Goal: Communication & Community: Answer question/provide support

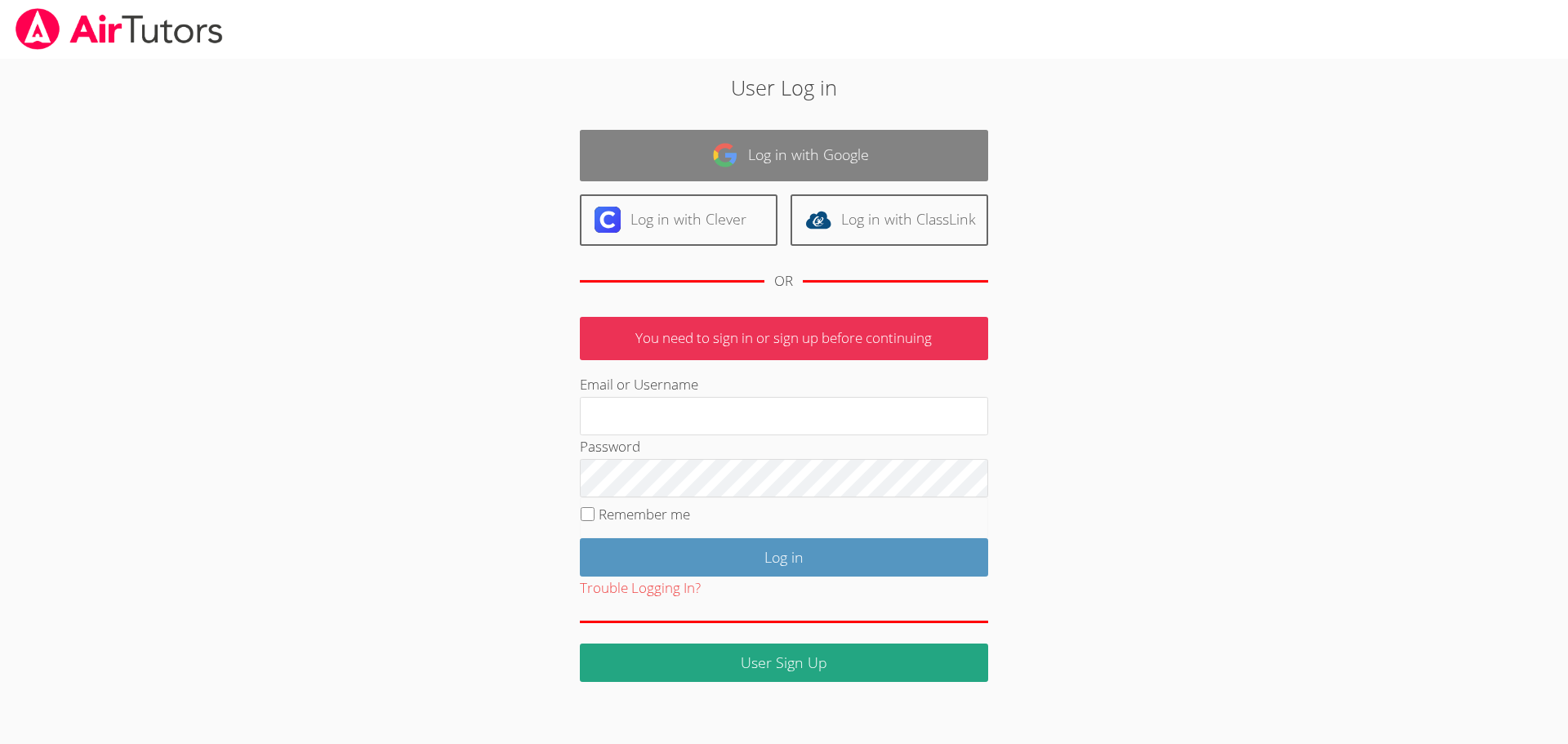
drag, startPoint x: 0, startPoint y: 0, endPoint x: 833, endPoint y: 148, distance: 846.0
click at [833, 148] on link "Log in with Google" at bounding box center [784, 156] width 409 height 52
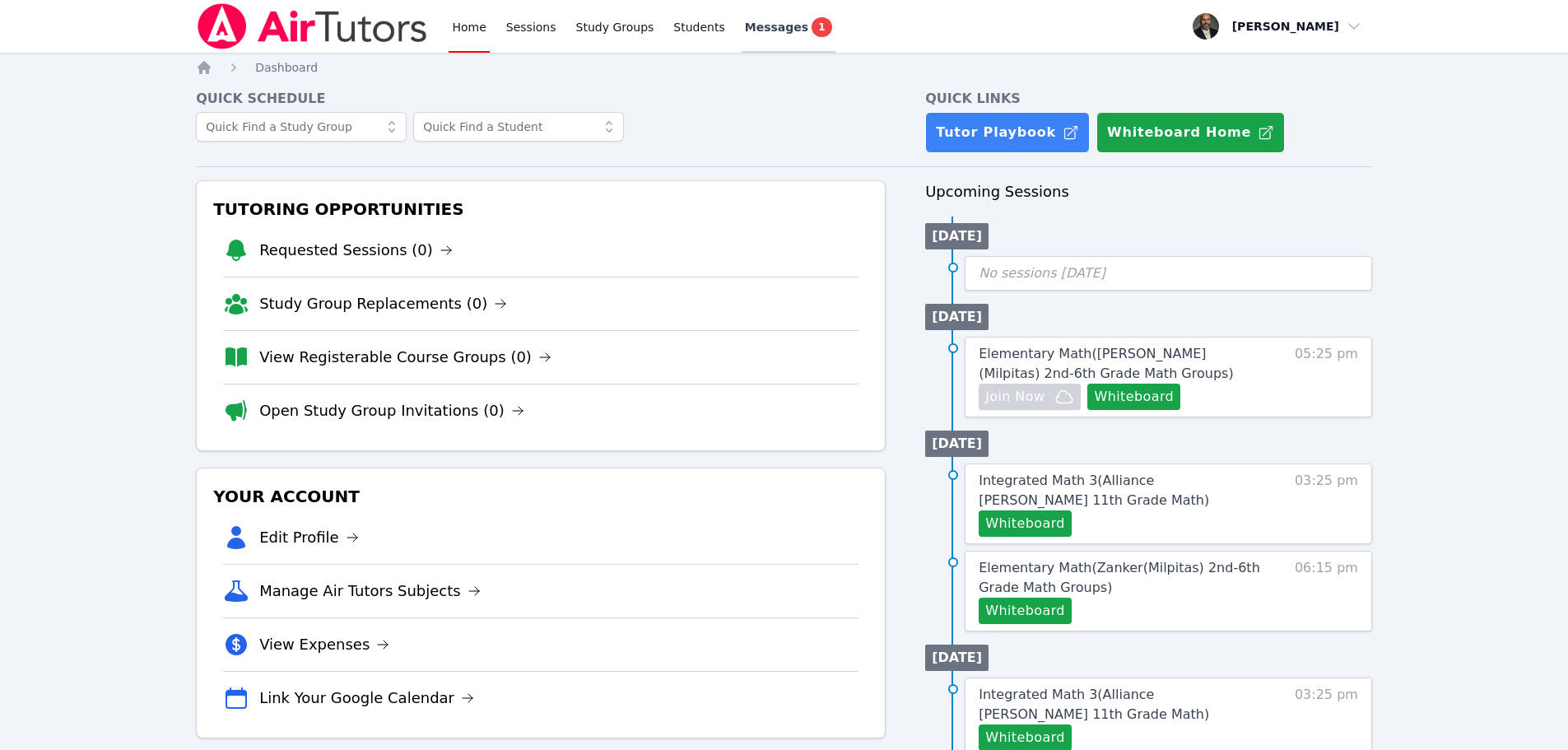
click at [760, 23] on span "Messages" at bounding box center [777, 27] width 63 height 16
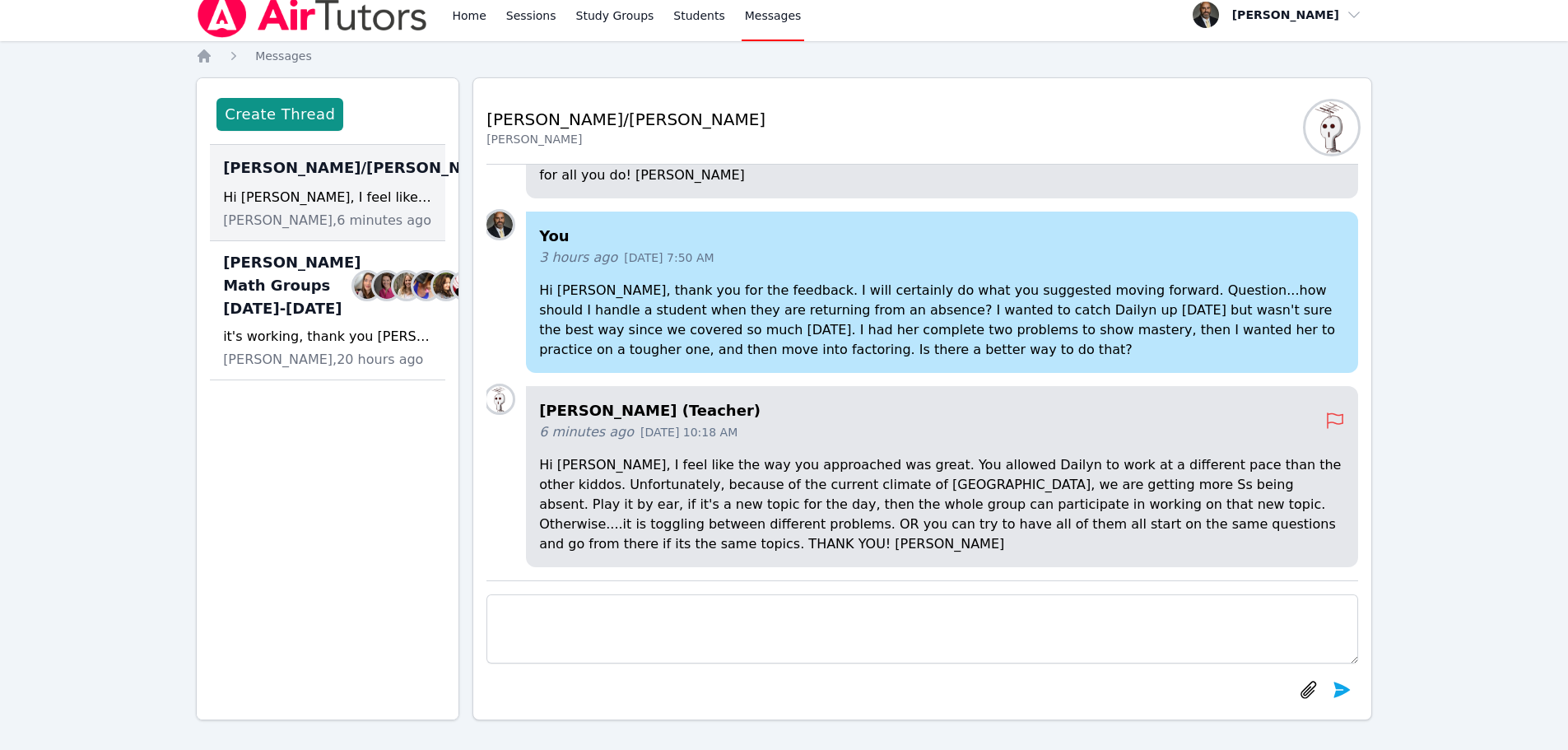
scroll to position [14, 0]
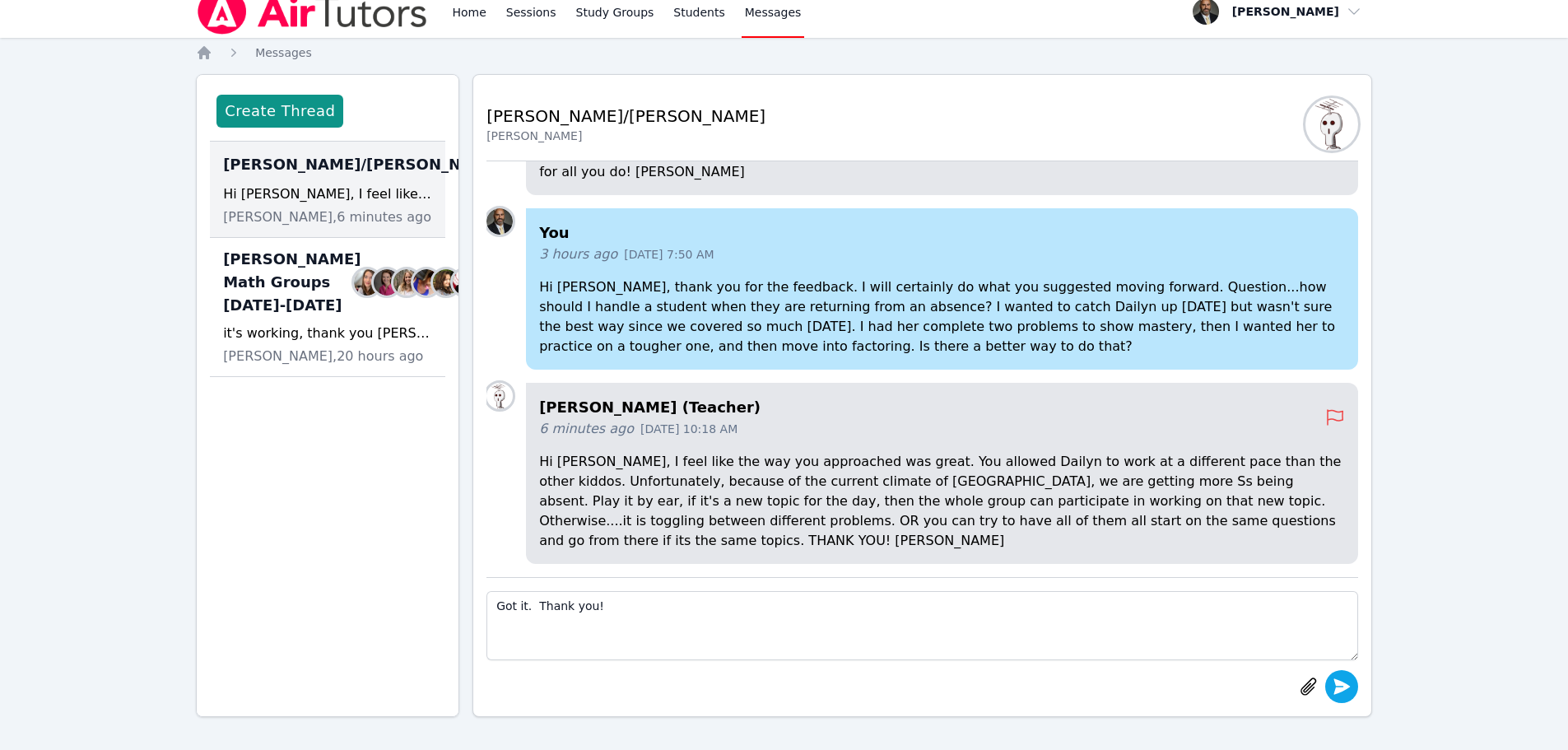
type textarea "Got it. Thank you!"
click at [1343, 690] on icon "submit" at bounding box center [1342, 686] width 16 height 15
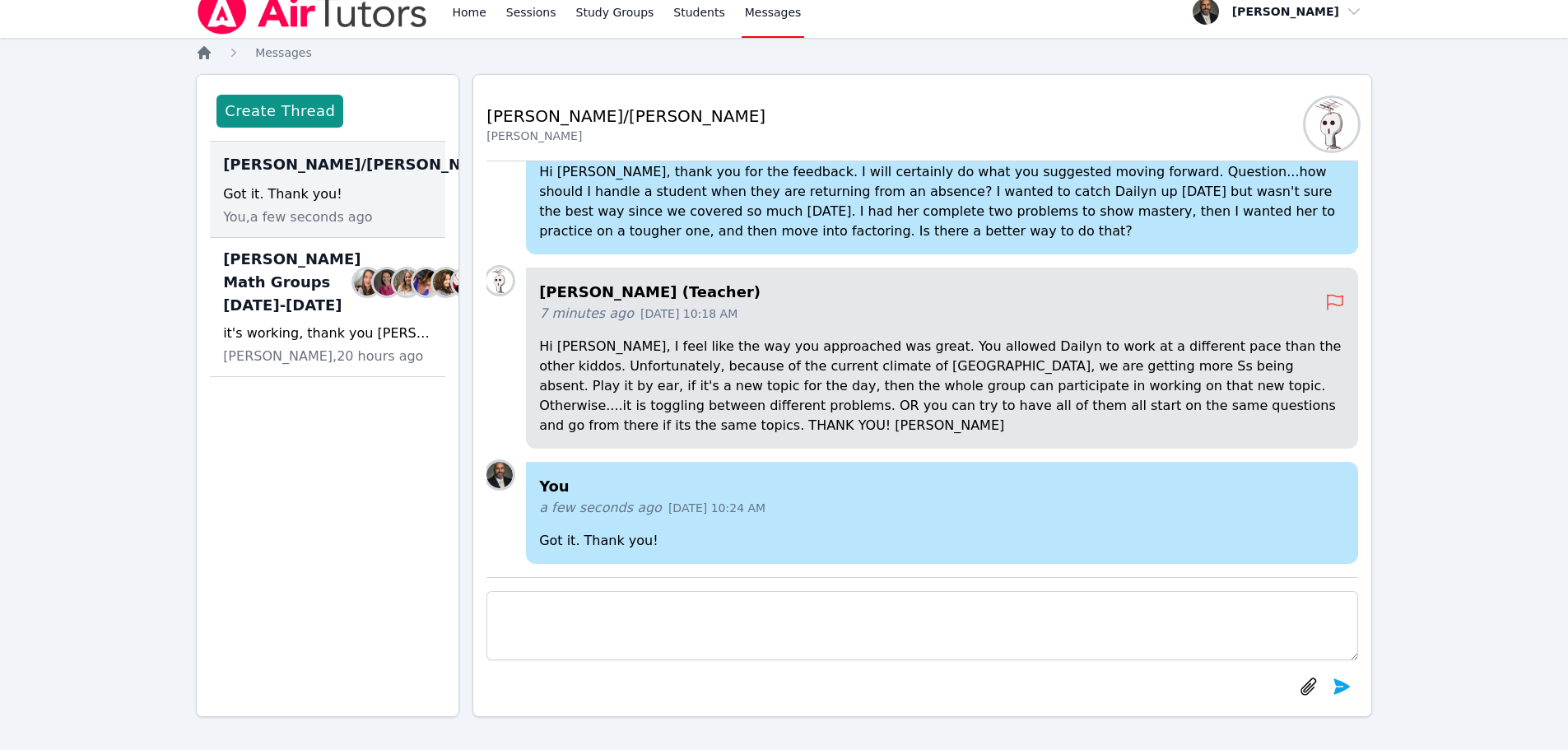
click at [203, 55] on icon "Breadcrumb" at bounding box center [204, 52] width 14 height 14
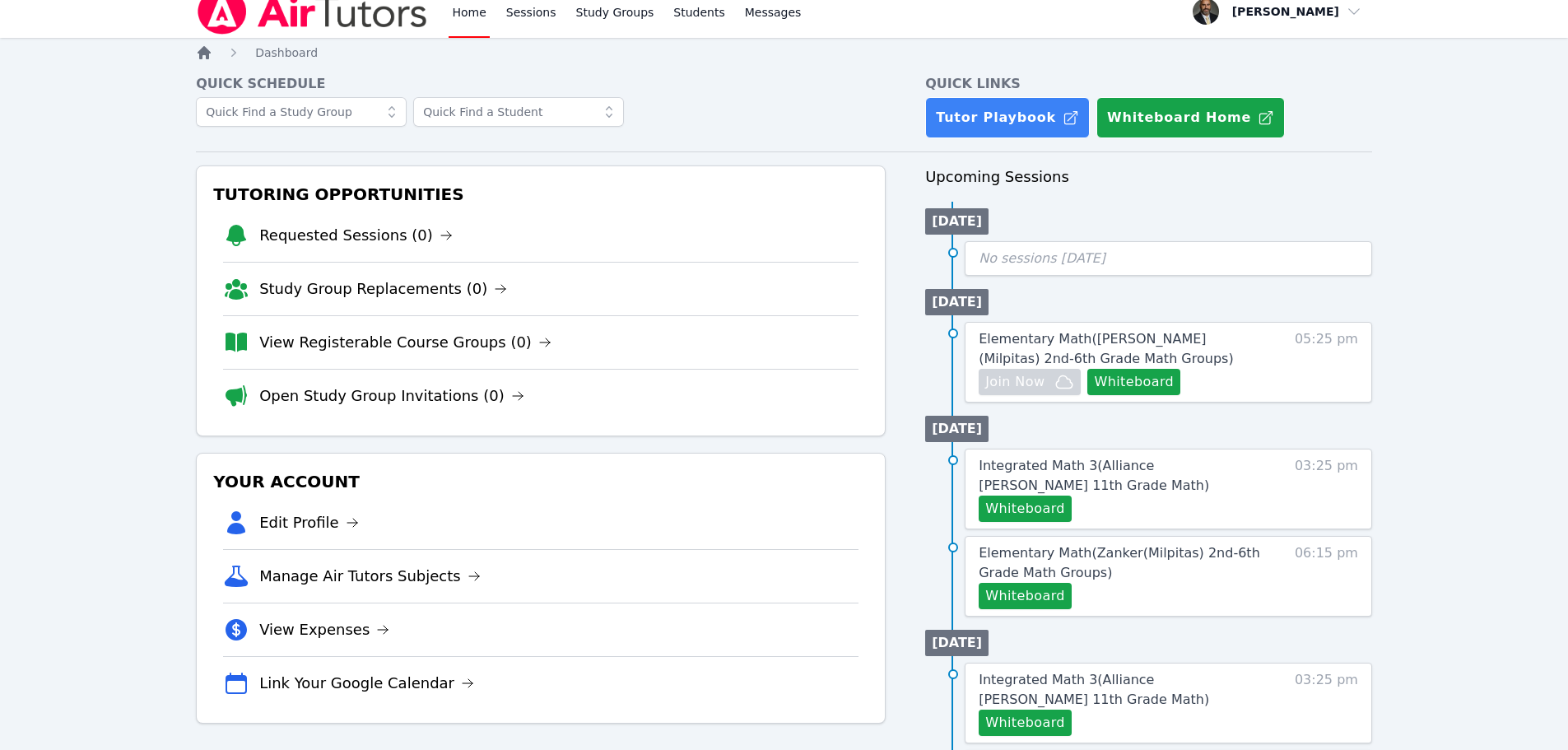
click at [202, 57] on icon "Breadcrumb" at bounding box center [204, 52] width 14 height 14
